Goal: Task Accomplishment & Management: Manage account settings

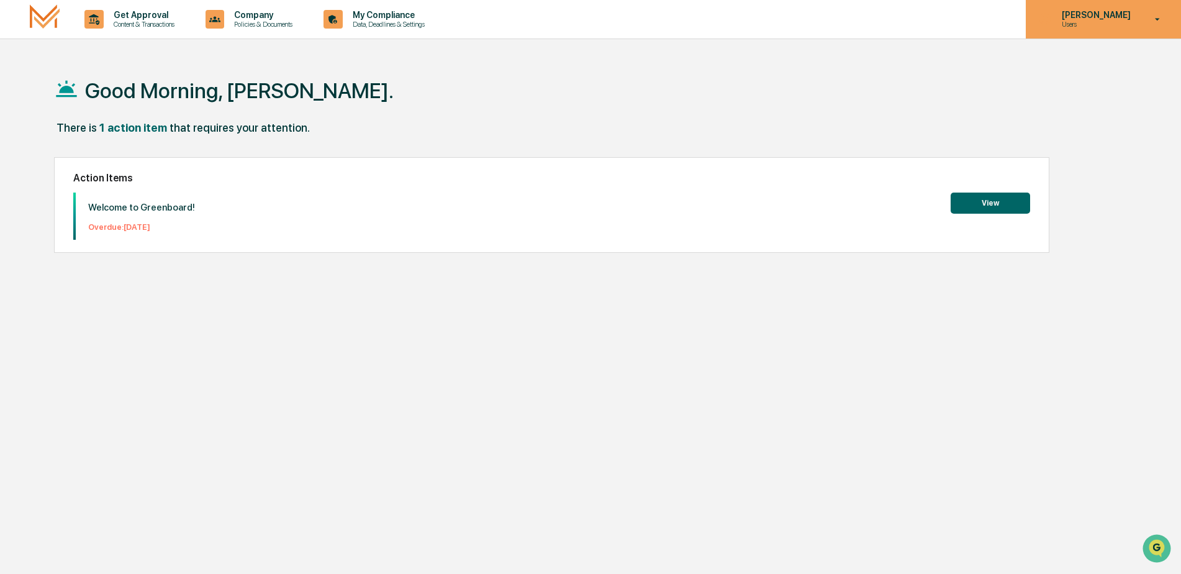
click at [1154, 15] on icon at bounding box center [1158, 20] width 22 height 12
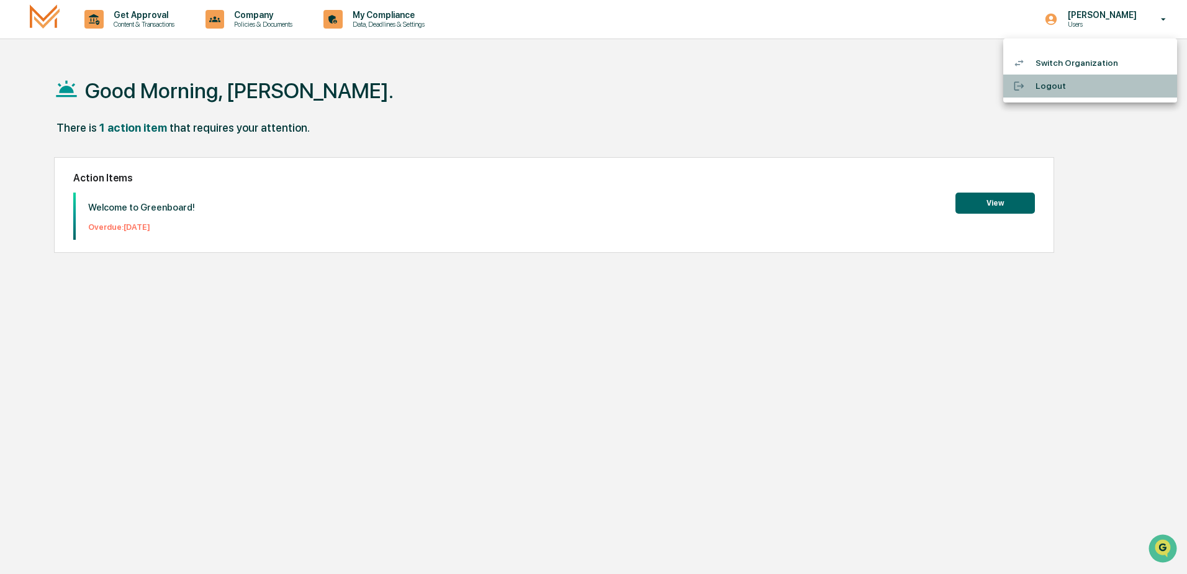
click at [1052, 86] on li "Logout" at bounding box center [1090, 86] width 174 height 23
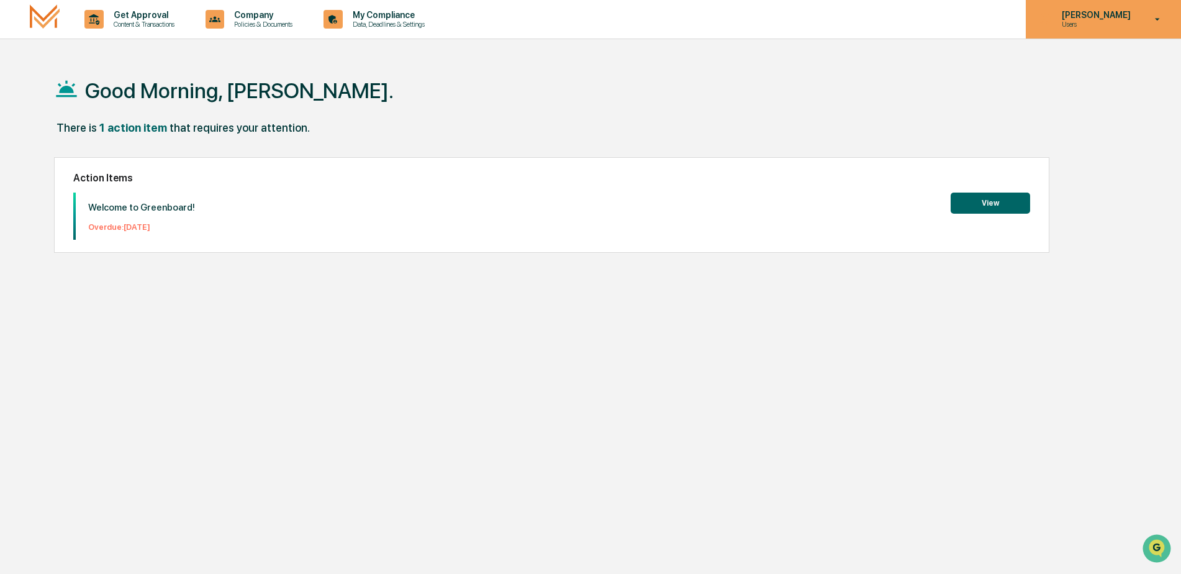
click at [1149, 17] on icon at bounding box center [1158, 20] width 22 height 12
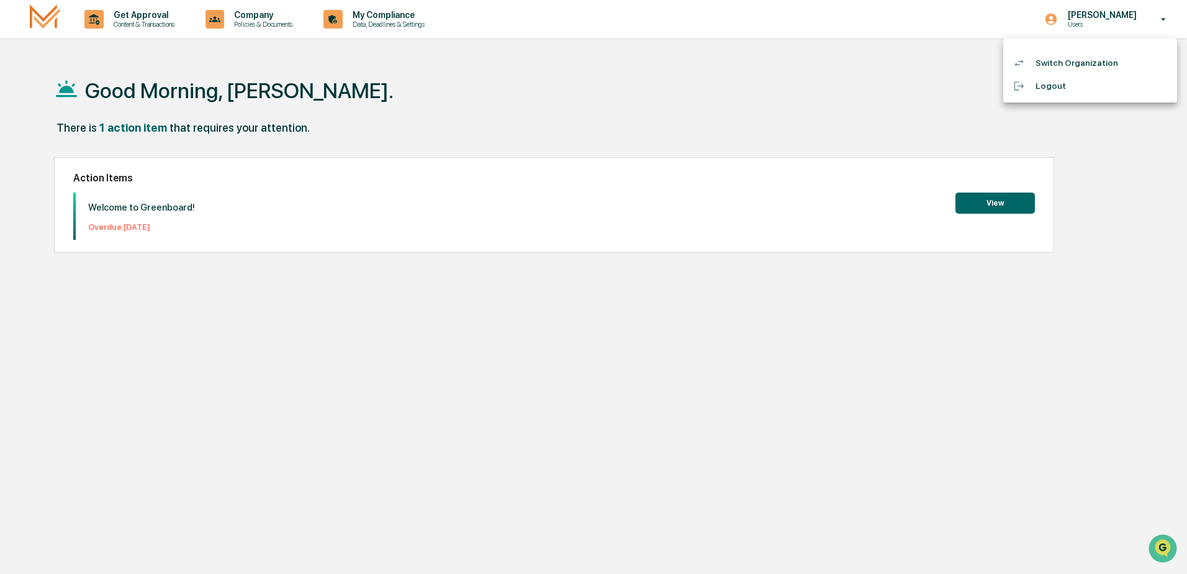
click at [1039, 90] on li "Logout" at bounding box center [1090, 86] width 174 height 23
